Goal: Task Accomplishment & Management: Manage account settings

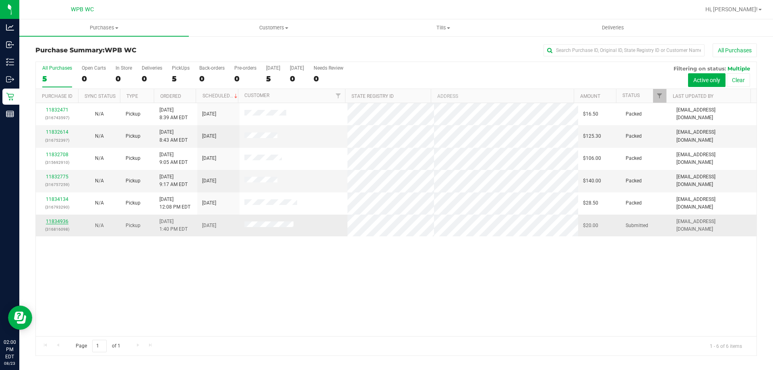
click at [55, 219] on link "11834936" at bounding box center [57, 222] width 23 height 6
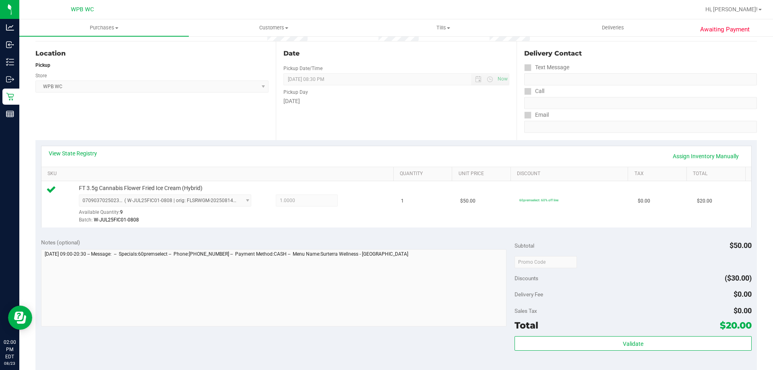
scroll to position [161, 0]
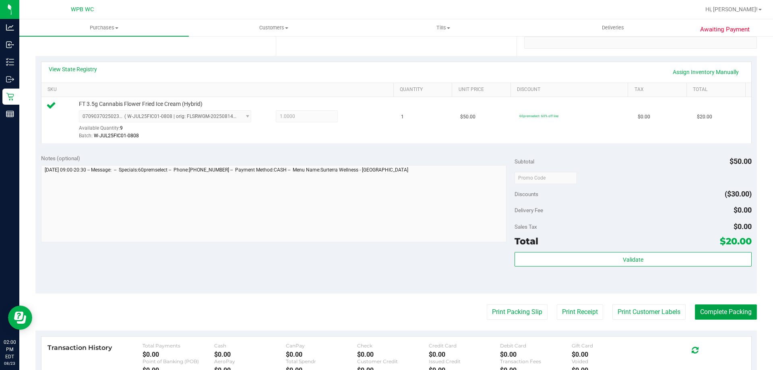
click at [705, 305] on button "Complete Packing" at bounding box center [726, 311] width 62 height 15
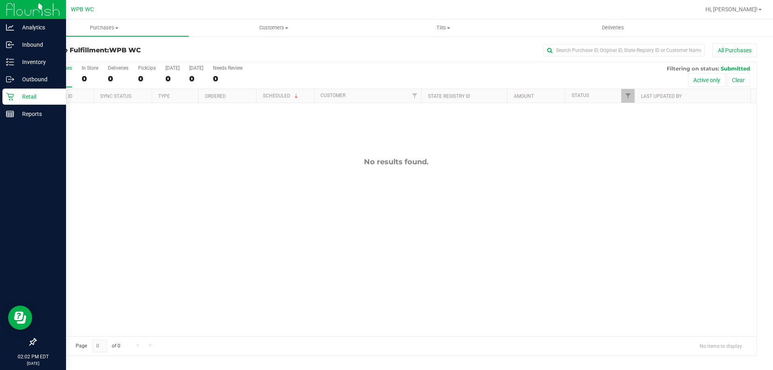
drag, startPoint x: 10, startPoint y: 97, endPoint x: 30, endPoint y: 102, distance: 20.2
click at [10, 97] on icon at bounding box center [10, 97] width 8 height 8
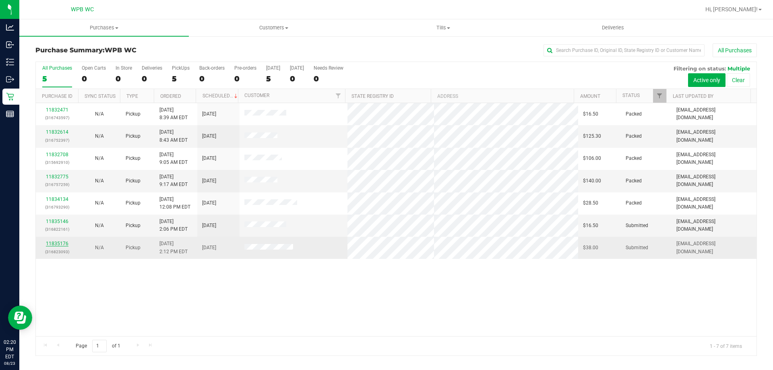
click at [57, 243] on link "11835176" at bounding box center [57, 244] width 23 height 6
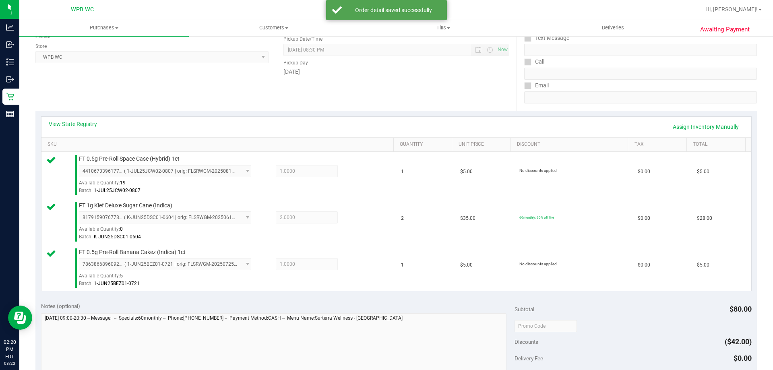
scroll to position [282, 0]
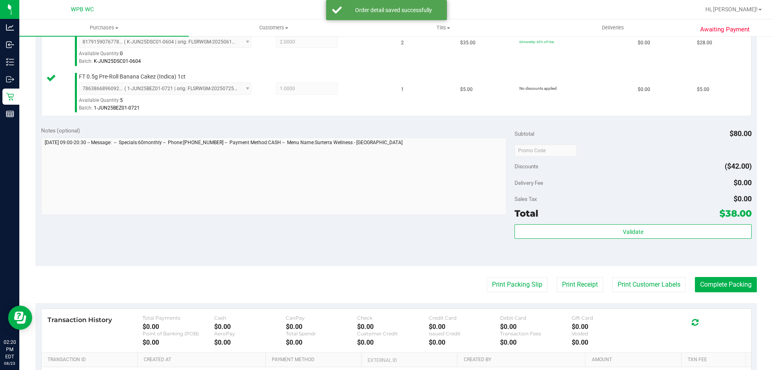
click at [539, 242] on div "Validate" at bounding box center [632, 242] width 237 height 36
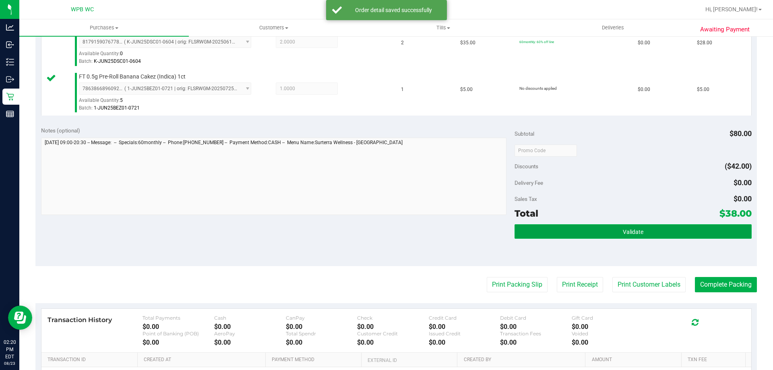
click at [533, 225] on button "Validate" at bounding box center [632, 231] width 237 height 14
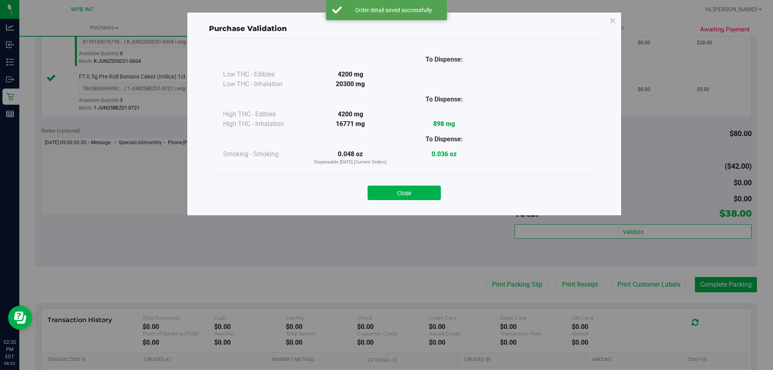
click at [421, 202] on div "Close" at bounding box center [404, 190] width 378 height 33
click at [419, 200] on button "Close" at bounding box center [403, 193] width 73 height 14
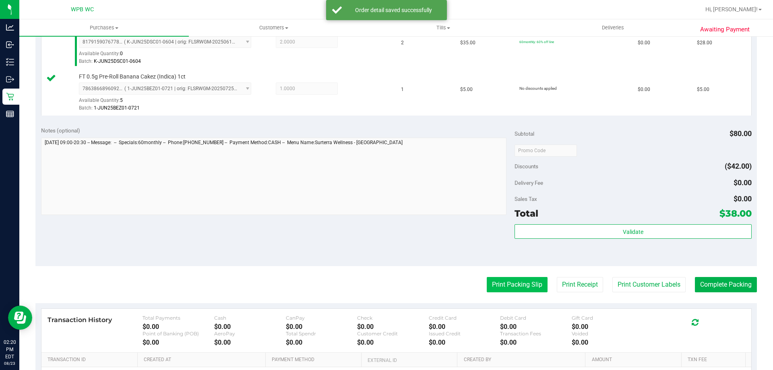
click at [522, 286] on button "Print Packing Slip" at bounding box center [517, 284] width 61 height 15
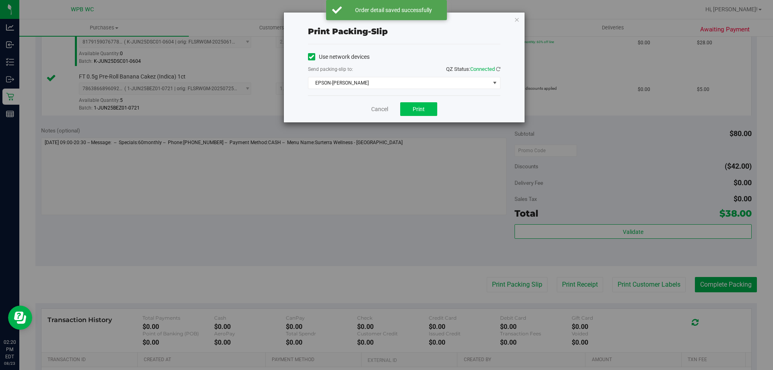
drag, startPoint x: 427, startPoint y: 99, endPoint x: 418, endPoint y: 103, distance: 9.7
click at [420, 103] on div "Cancel Print" at bounding box center [404, 108] width 192 height 27
click at [417, 105] on button "Print" at bounding box center [418, 109] width 37 height 14
click at [382, 111] on link "Cancel" at bounding box center [379, 109] width 17 height 8
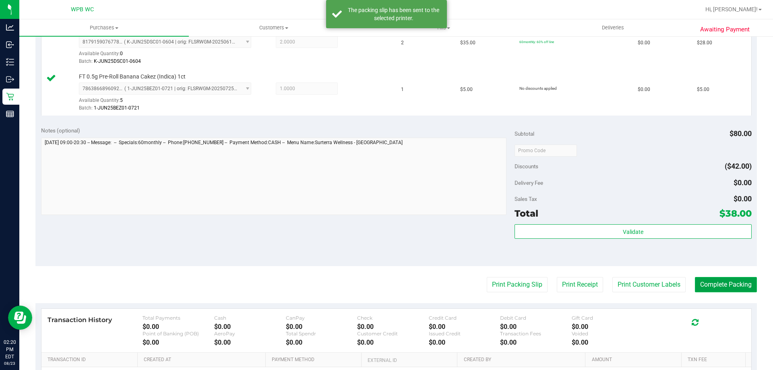
click at [732, 283] on button "Complete Packing" at bounding box center [726, 284] width 62 height 15
